Goal: Register for event/course

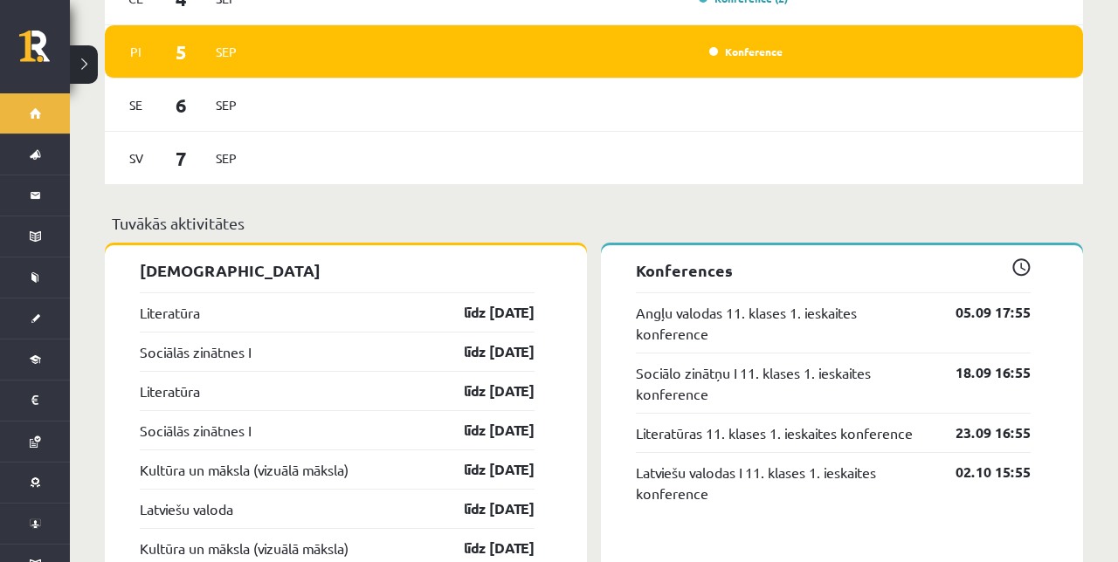
click at [994, 302] on link "05.09 17:55" at bounding box center [979, 312] width 101 height 21
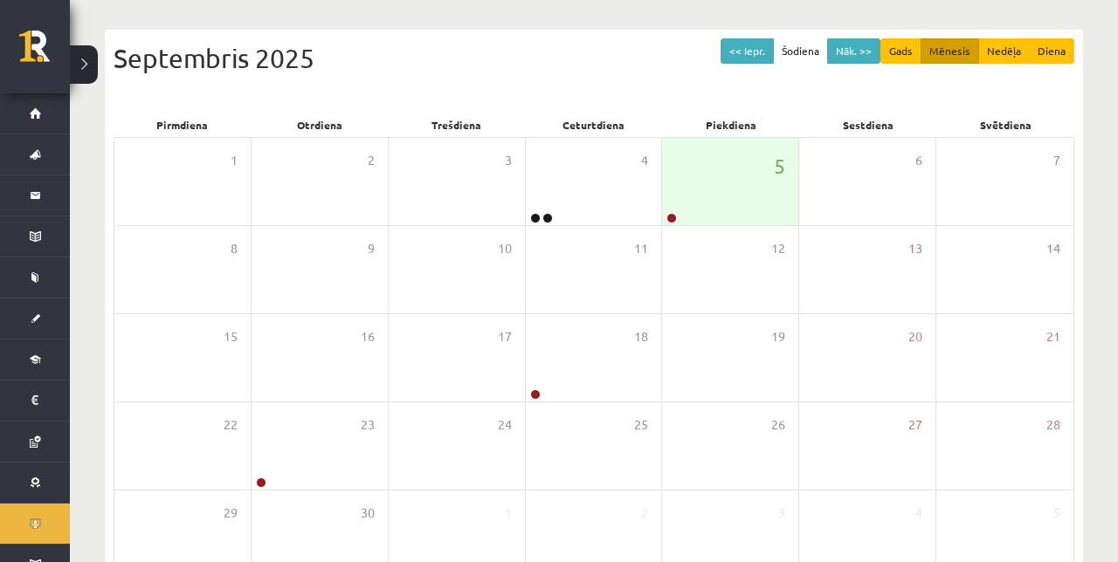
scroll to position [197, 0]
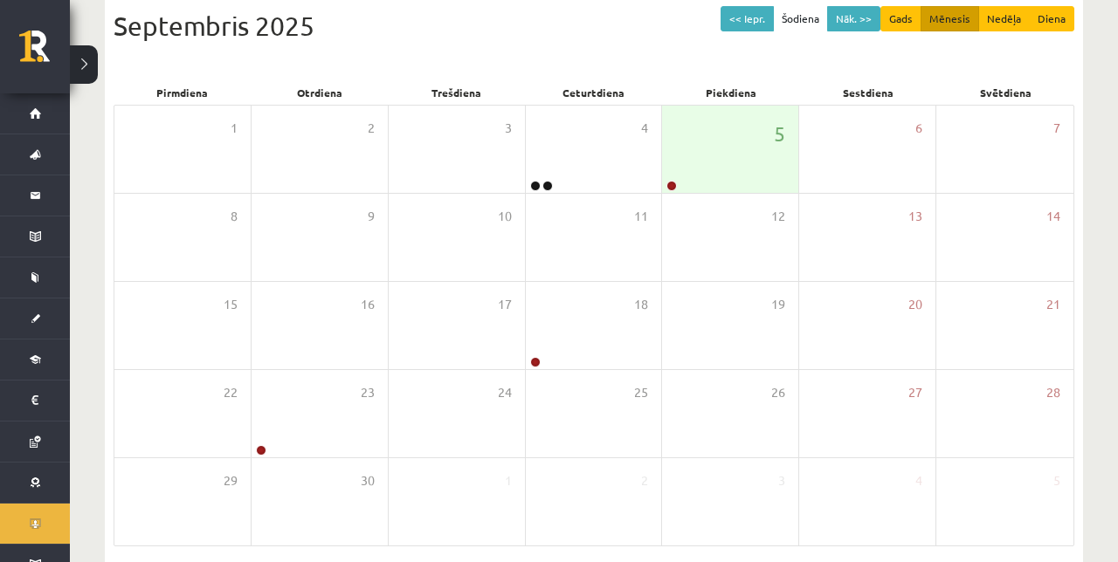
click at [42, 118] on link "Sākums" at bounding box center [35, 113] width 70 height 40
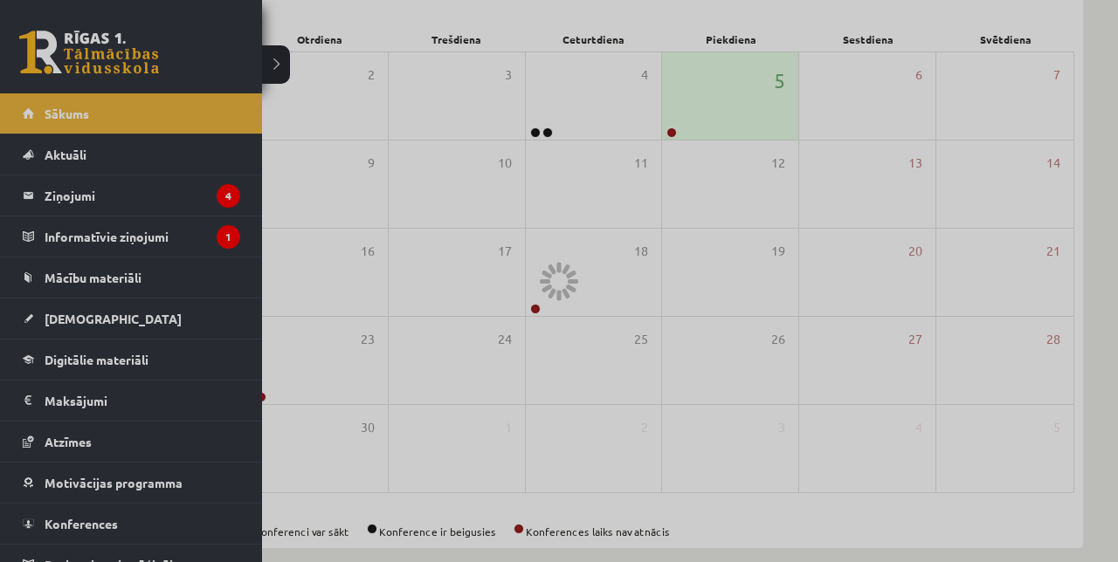
scroll to position [254, 0]
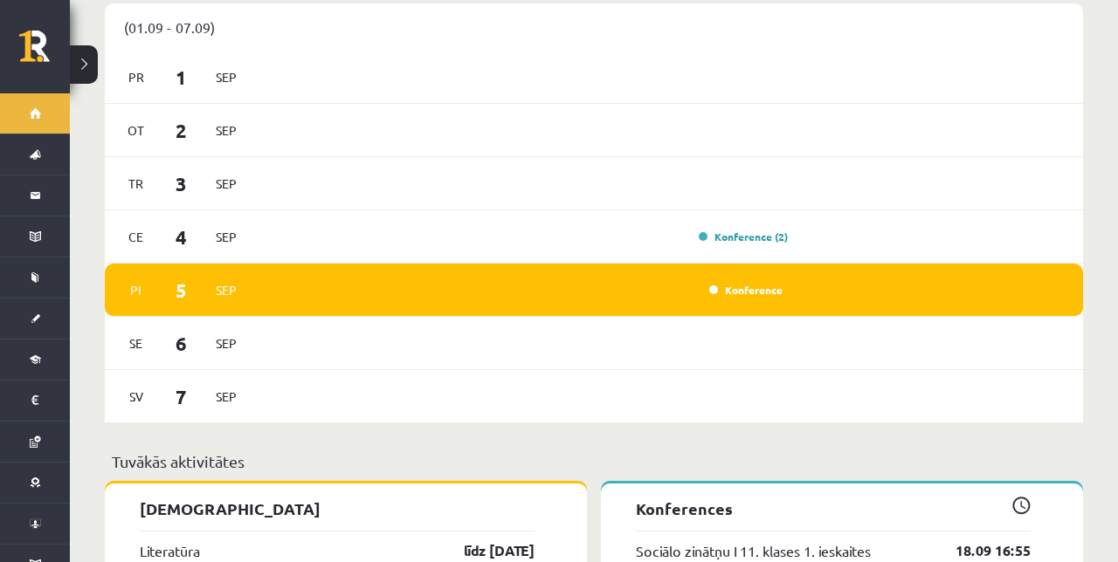
click at [959, 540] on link "18.09 16:55" at bounding box center [979, 550] width 101 height 21
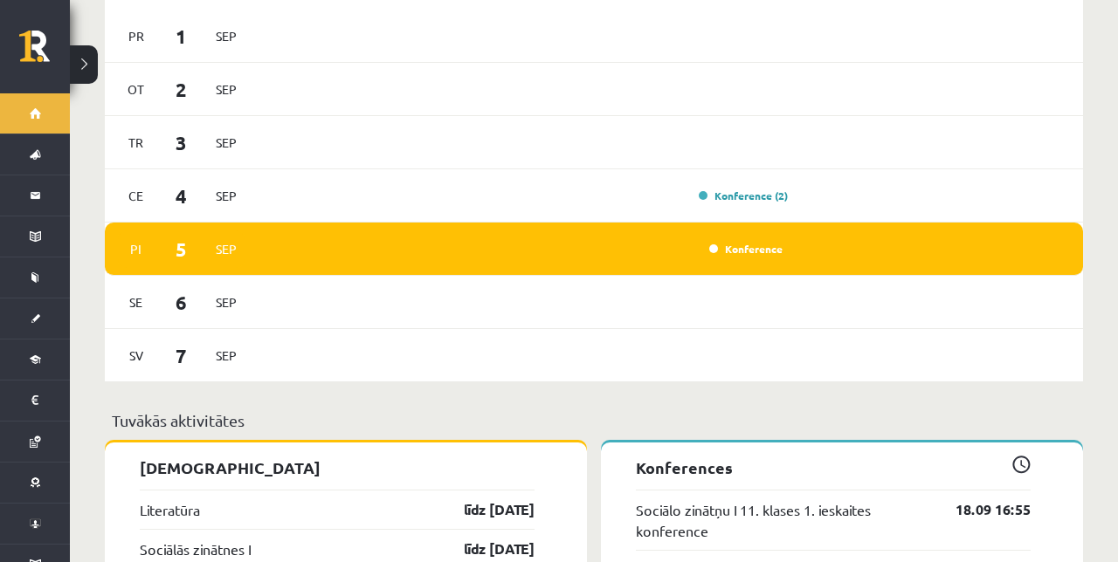
scroll to position [1171, 0]
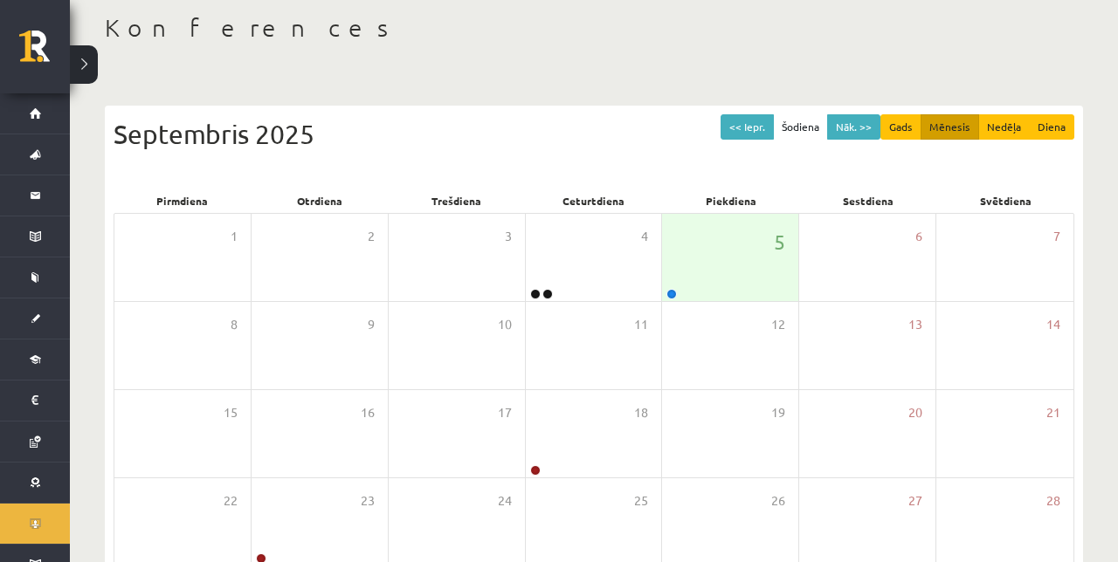
scroll to position [197, 0]
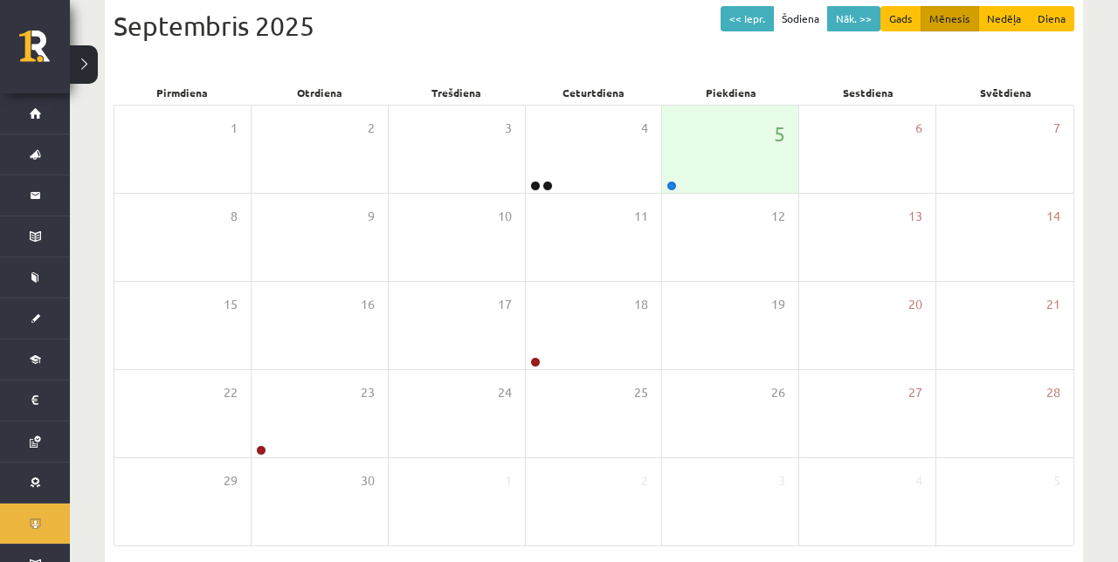
click at [44, 121] on link "Sākums" at bounding box center [35, 113] width 70 height 40
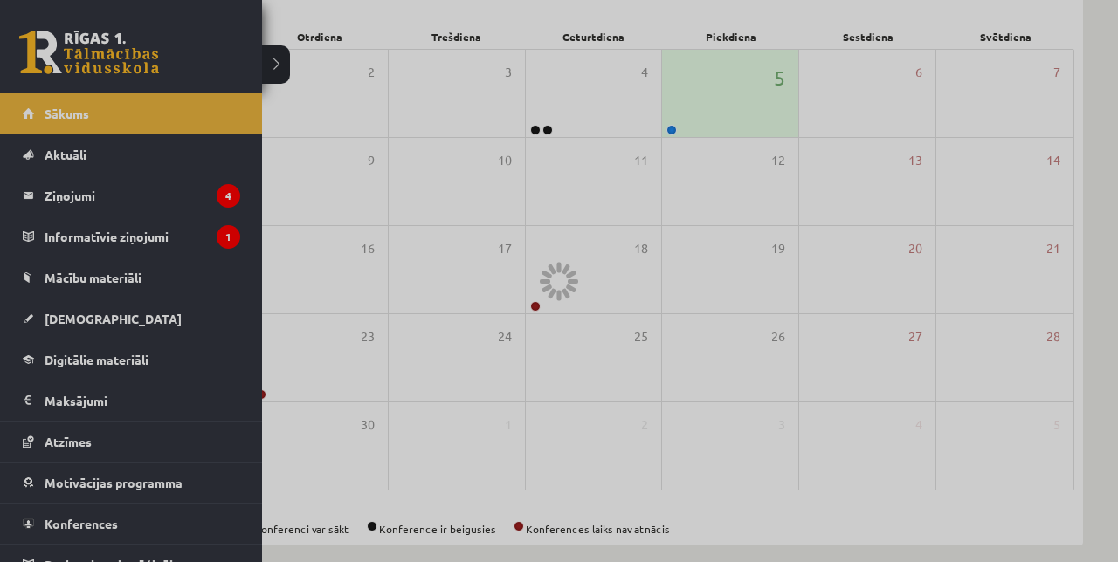
scroll to position [262, 0]
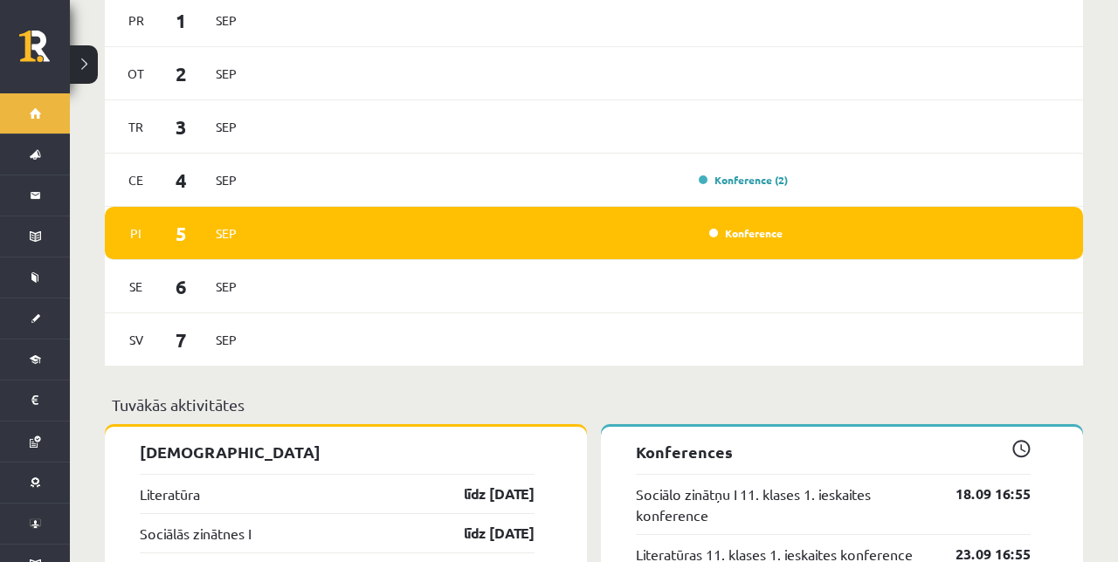
click at [828, 484] on link "Sociālo zinātņu I 11. klases 1. ieskaites konference" at bounding box center [782, 505] width 293 height 42
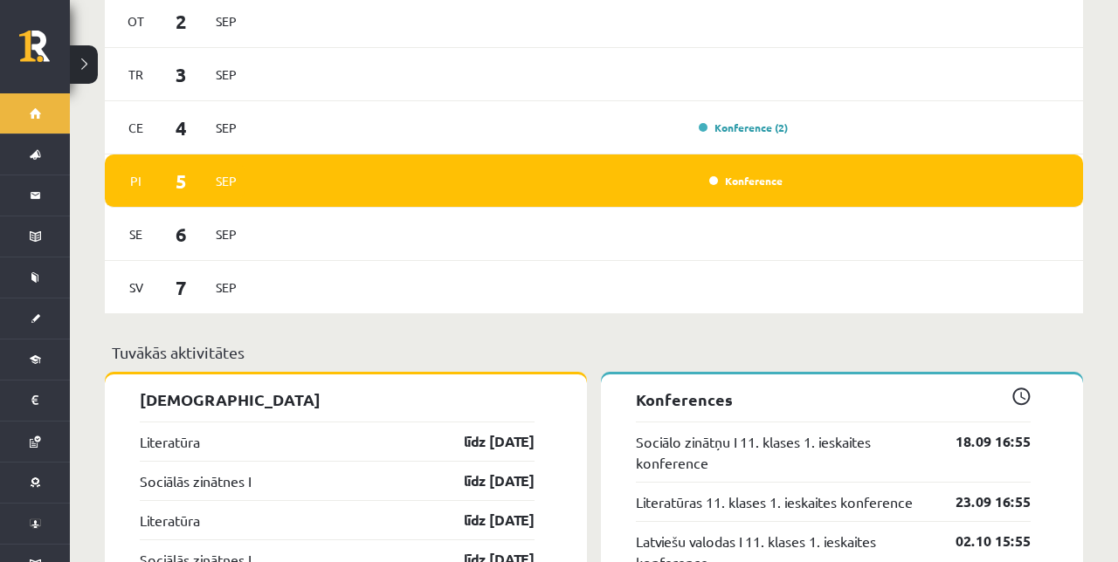
scroll to position [1228, 0]
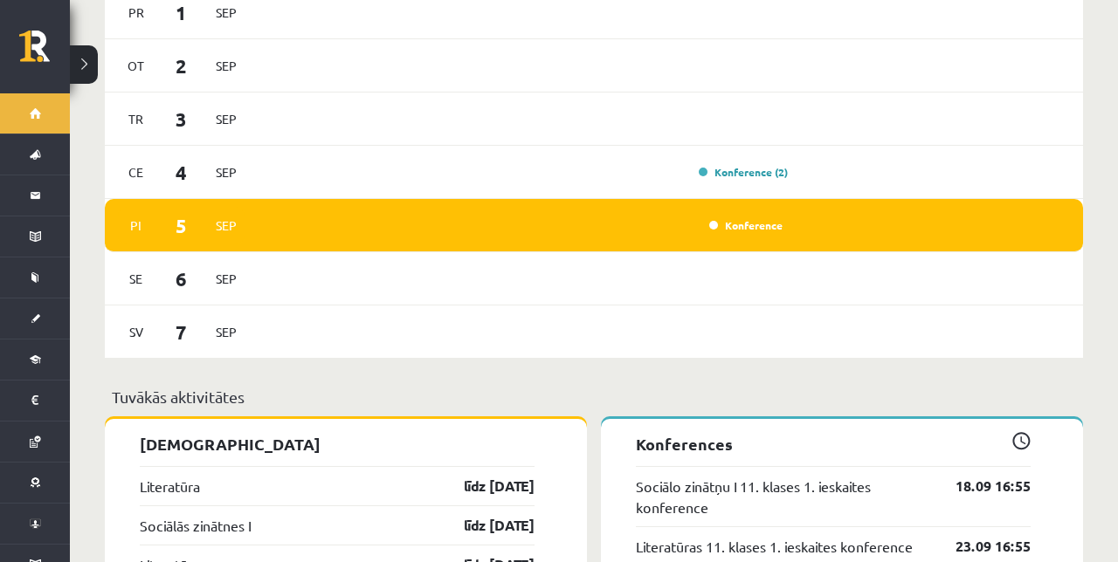
click at [816, 476] on link "Sociālo zinātņu I 11. klases 1. ieskaites konference" at bounding box center [782, 497] width 293 height 42
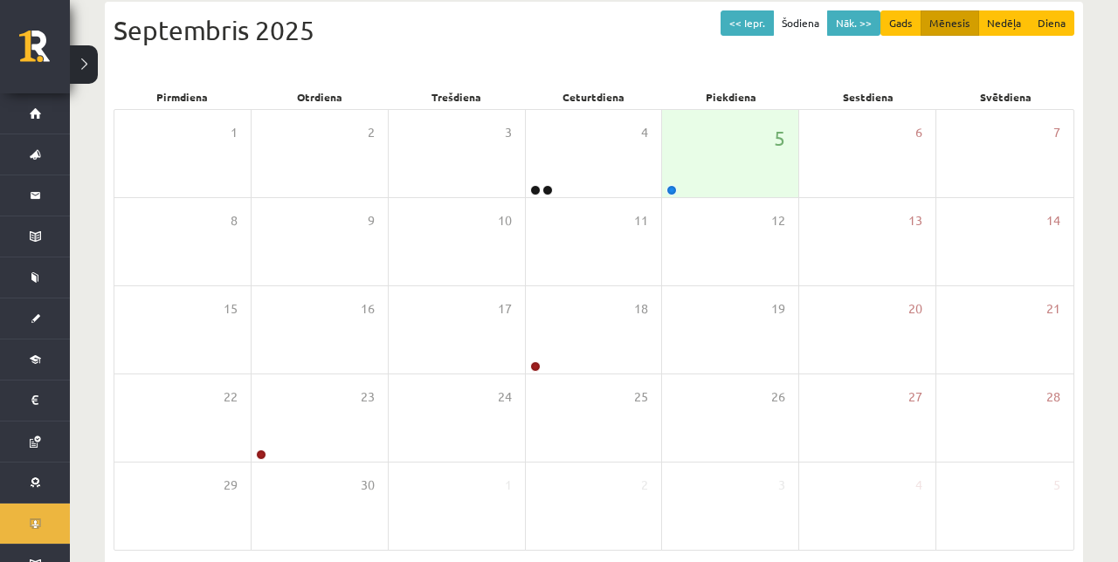
scroll to position [196, 0]
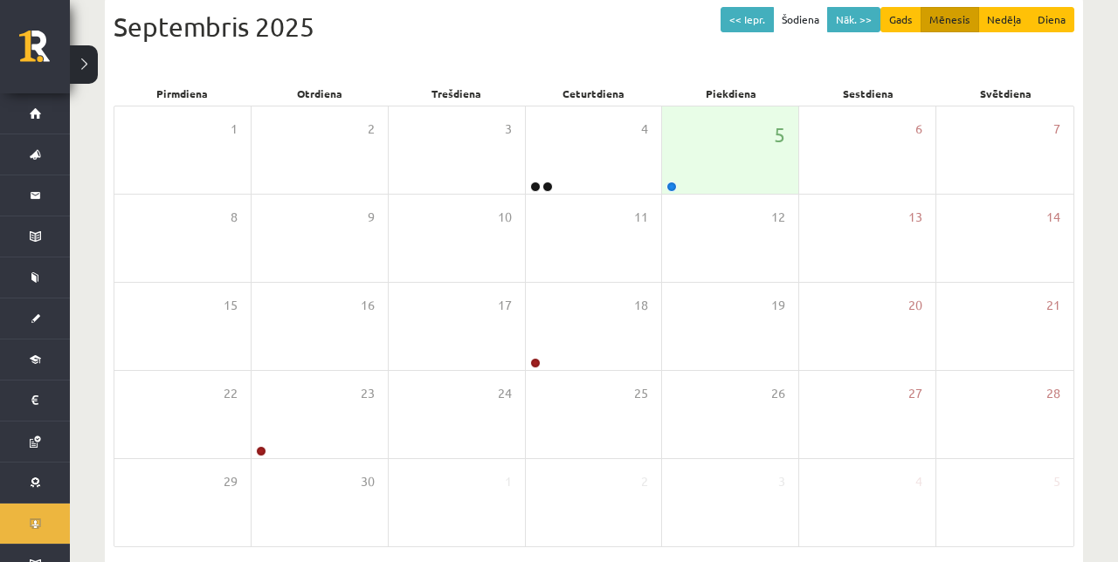
click at [30, 110] on link "Sākums" at bounding box center [35, 113] width 70 height 40
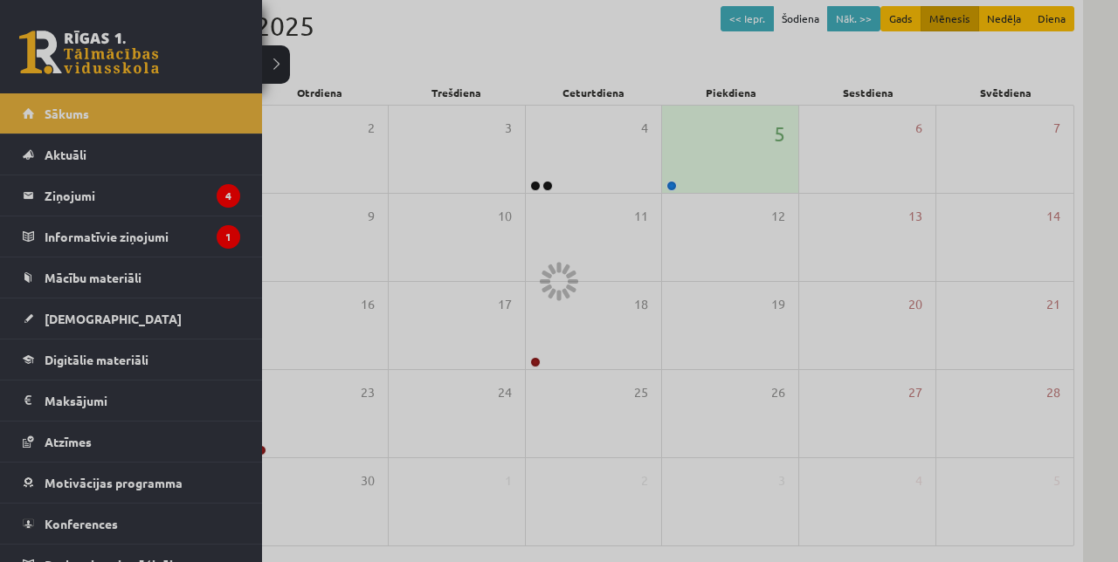
scroll to position [246, 0]
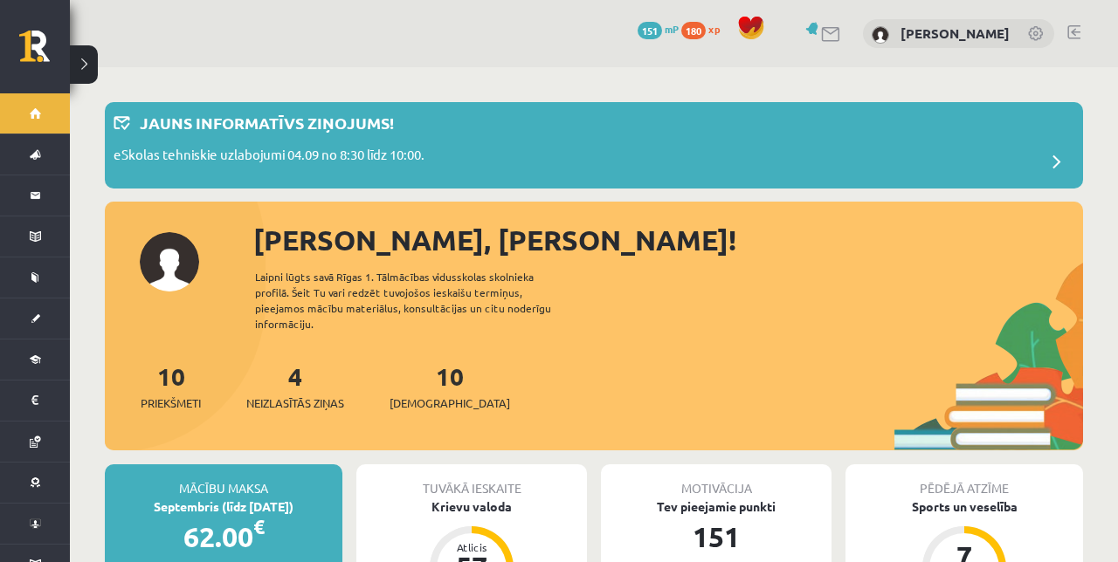
click at [37, 124] on link "Sākums" at bounding box center [35, 113] width 70 height 40
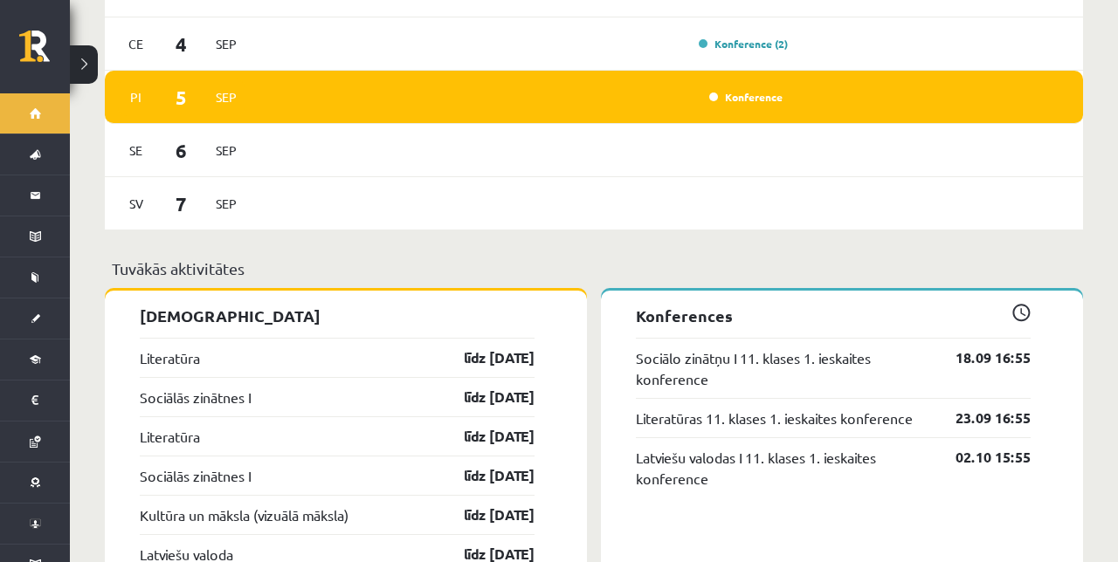
scroll to position [1289, 0]
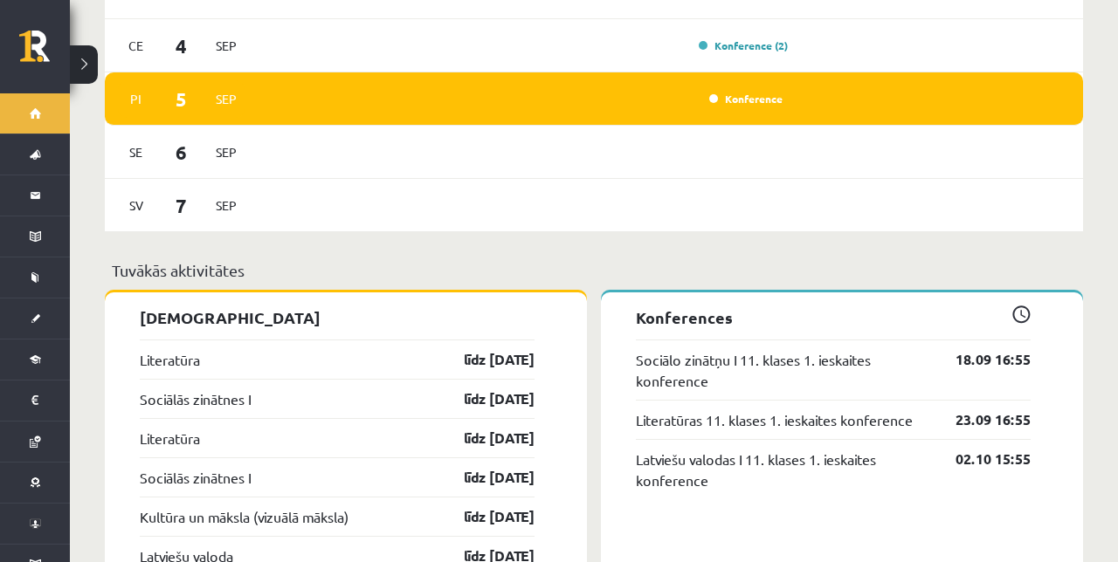
click at [800, 352] on link "Sociālo zinātņu I 11. klases 1. ieskaites konference" at bounding box center [782, 370] width 293 height 42
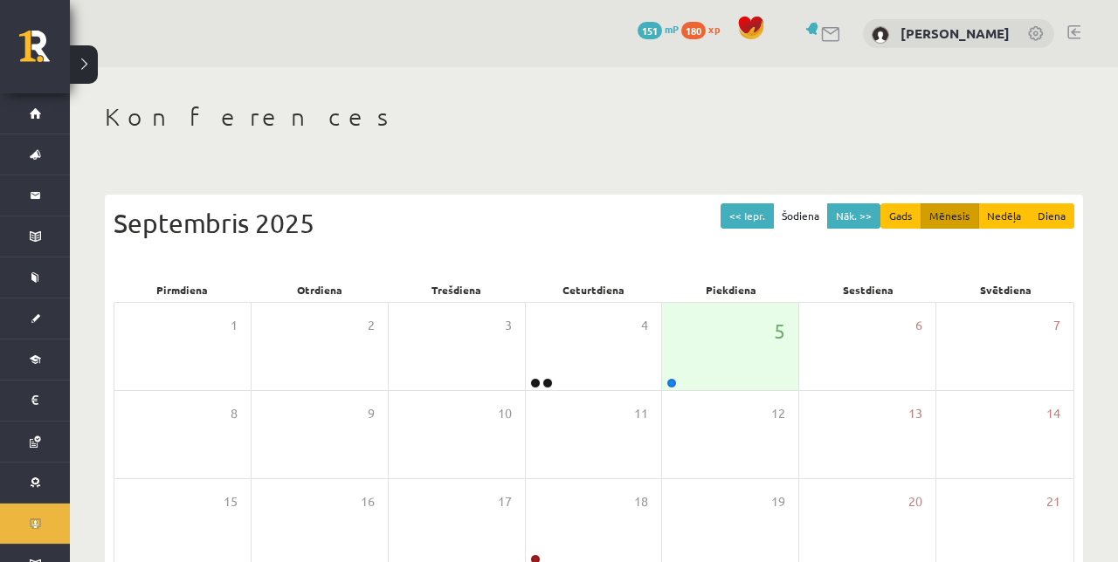
click at [671, 391] on div "12" at bounding box center [730, 434] width 136 height 87
click at [674, 384] on link at bounding box center [671, 383] width 10 height 10
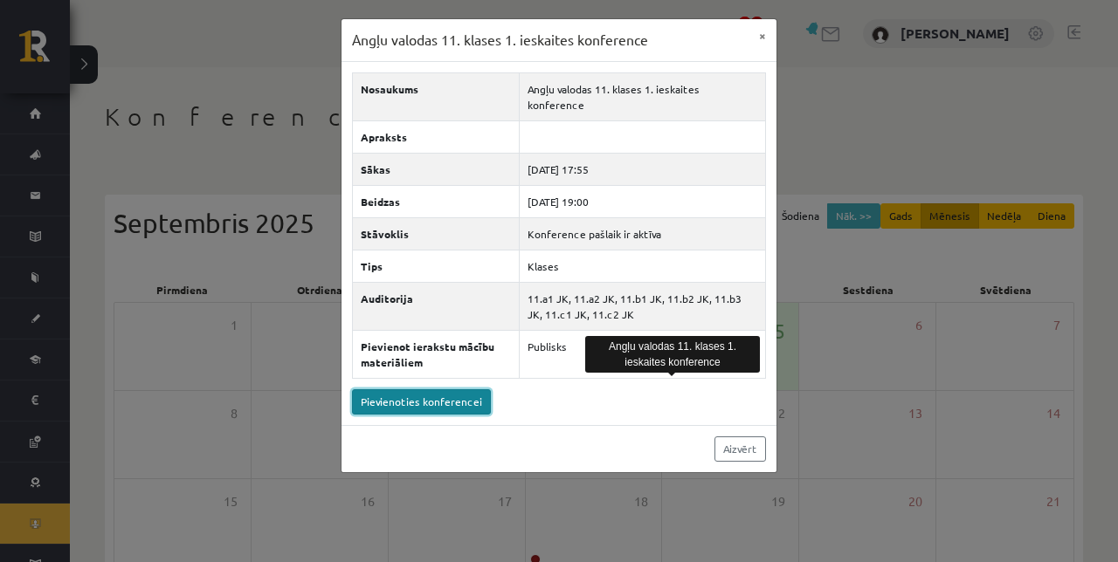
click at [453, 389] on link "Pievienoties konferencei" at bounding box center [421, 401] width 139 height 25
